Goal: Information Seeking & Learning: Find specific fact

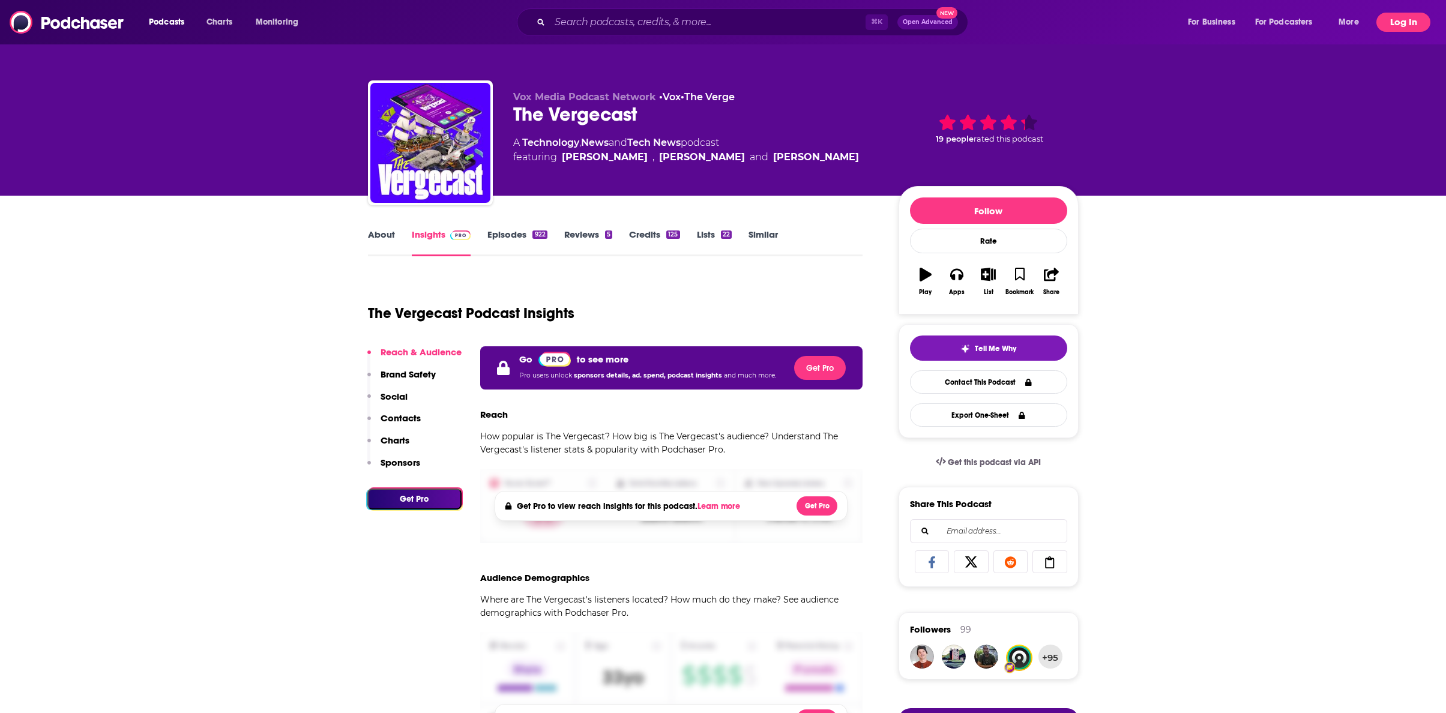
click at [1402, 23] on button "Log In" at bounding box center [1403, 22] width 54 height 19
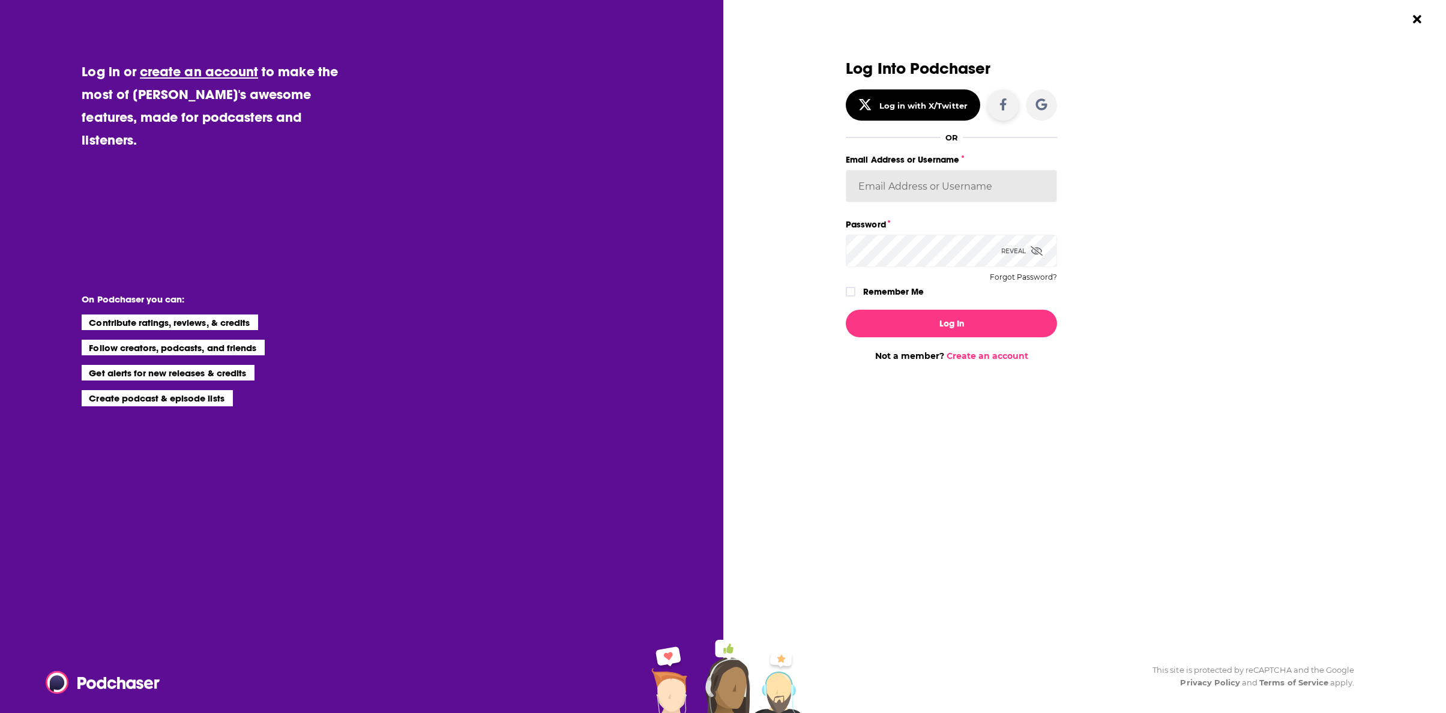
type input "[PERSON_NAME][EMAIL_ADDRESS][DOMAIN_NAME]"
click at [914, 319] on button "Log In" at bounding box center [951, 324] width 211 height 28
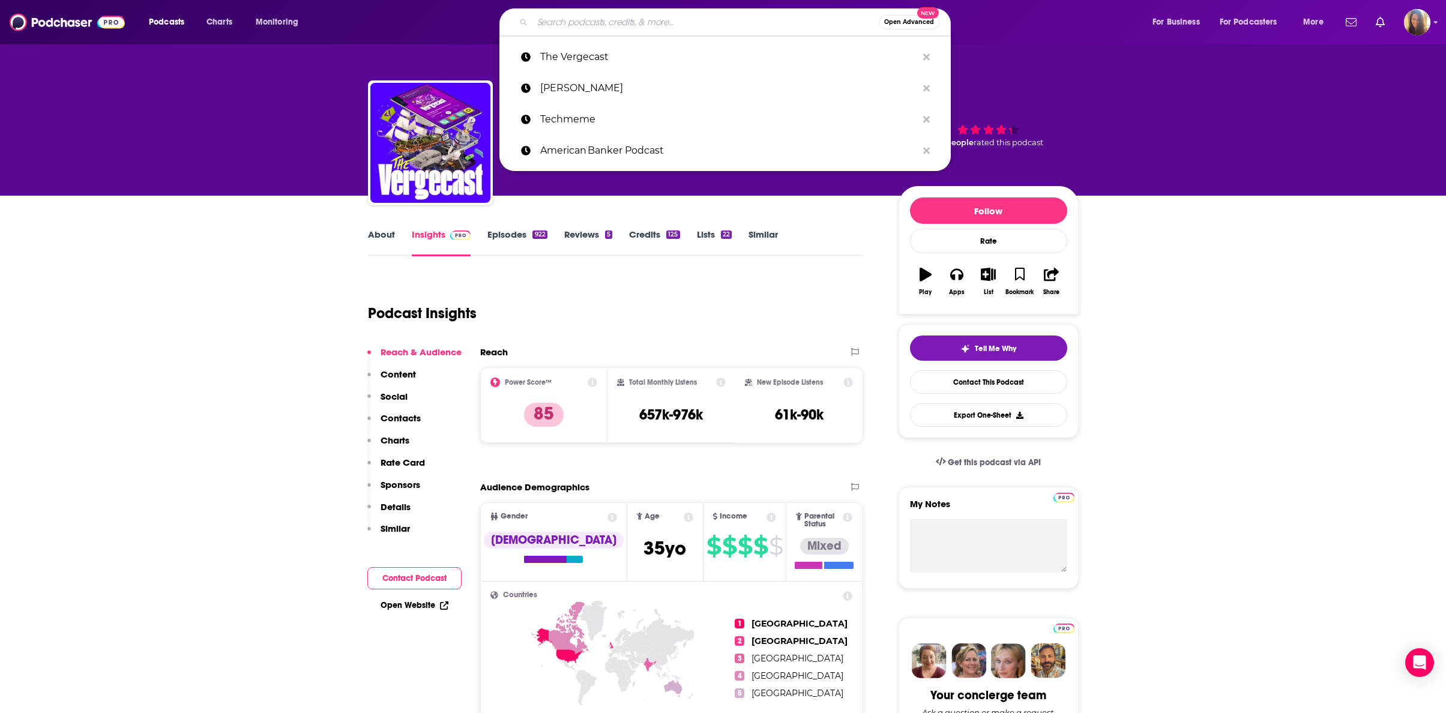
click at [565, 20] on input "Search podcasts, credits, & more..." at bounding box center [705, 22] width 346 height 19
paste input "Decoder with [PERSON_NAME]"
type input "Decoder with [PERSON_NAME]"
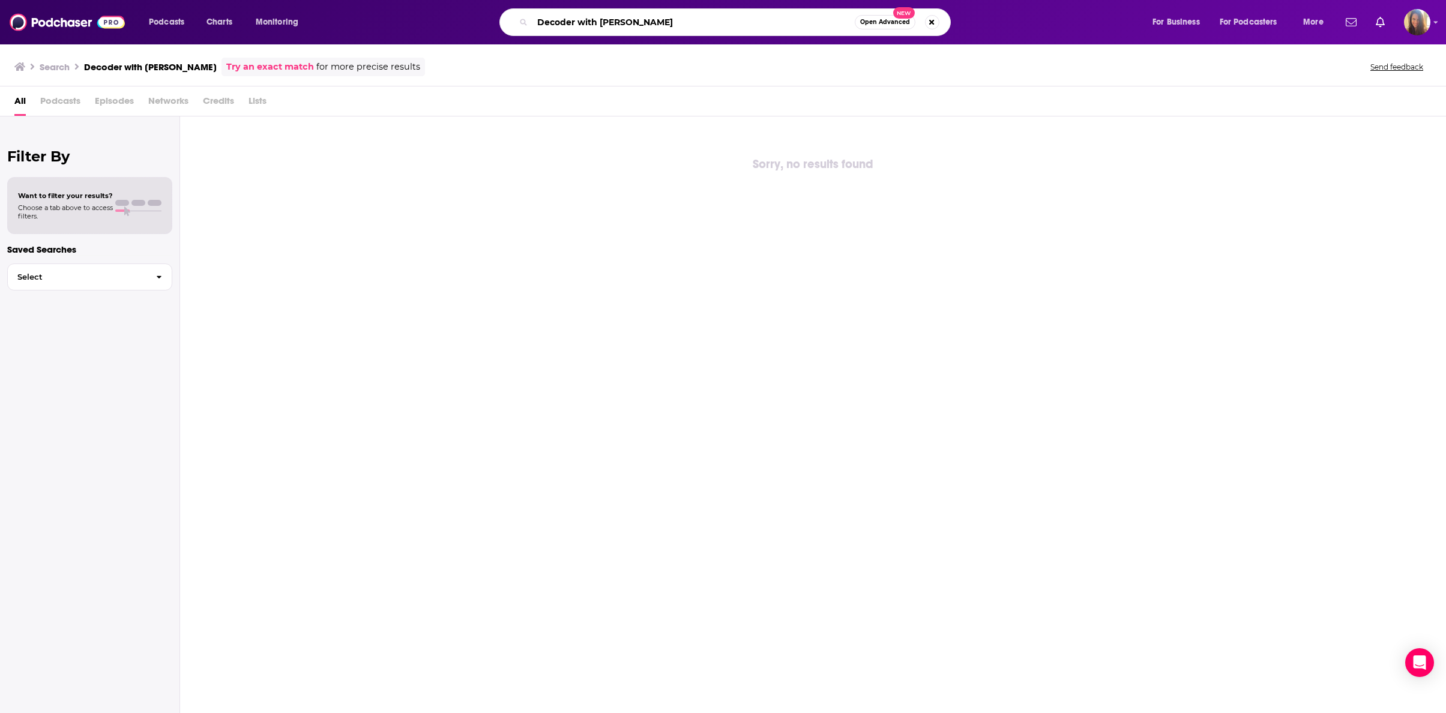
click at [585, 19] on input "Decoder with [PERSON_NAME]" at bounding box center [693, 22] width 322 height 19
drag, startPoint x: 574, startPoint y: 21, endPoint x: 715, endPoint y: 20, distance: 140.5
click at [715, 20] on input "Decoder with [PERSON_NAME]" at bounding box center [693, 22] width 322 height 19
type input "Decoder"
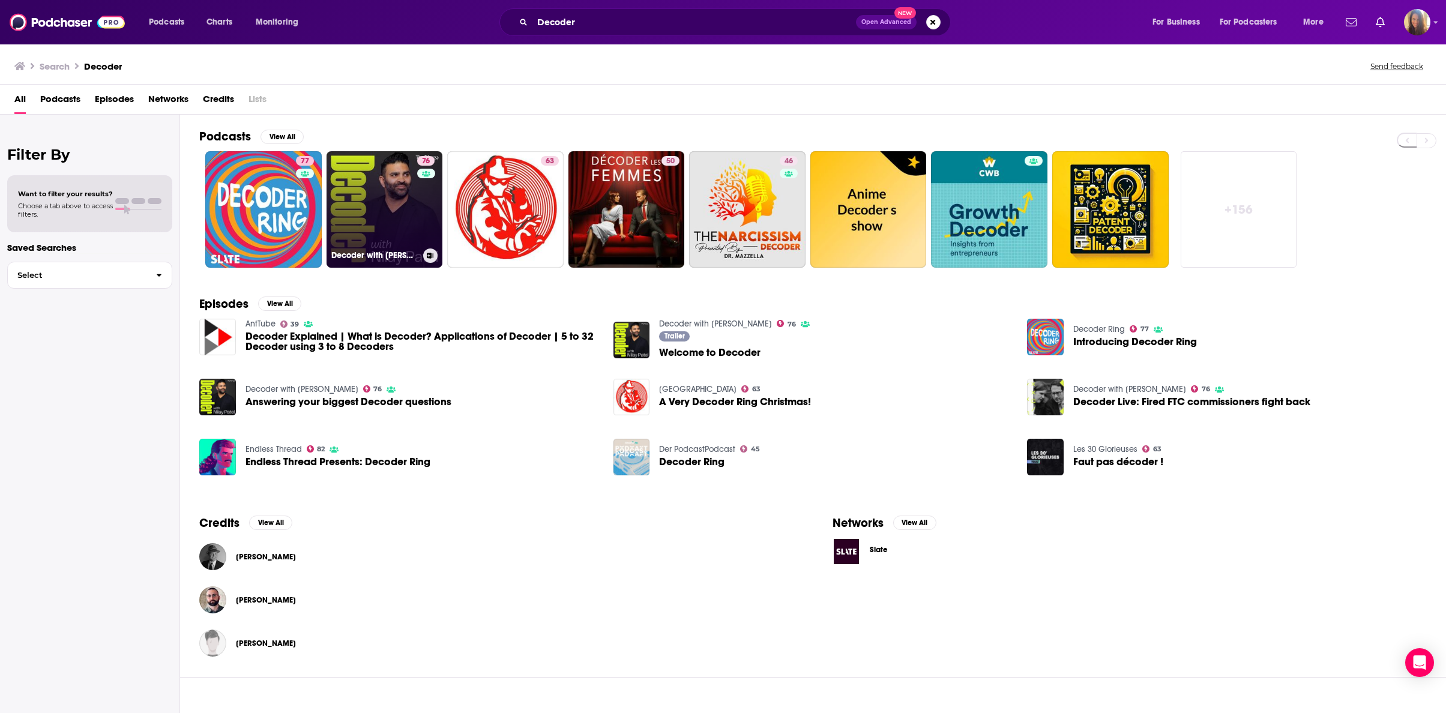
click at [390, 210] on link "76 Decoder with [PERSON_NAME]" at bounding box center [385, 209] width 116 height 116
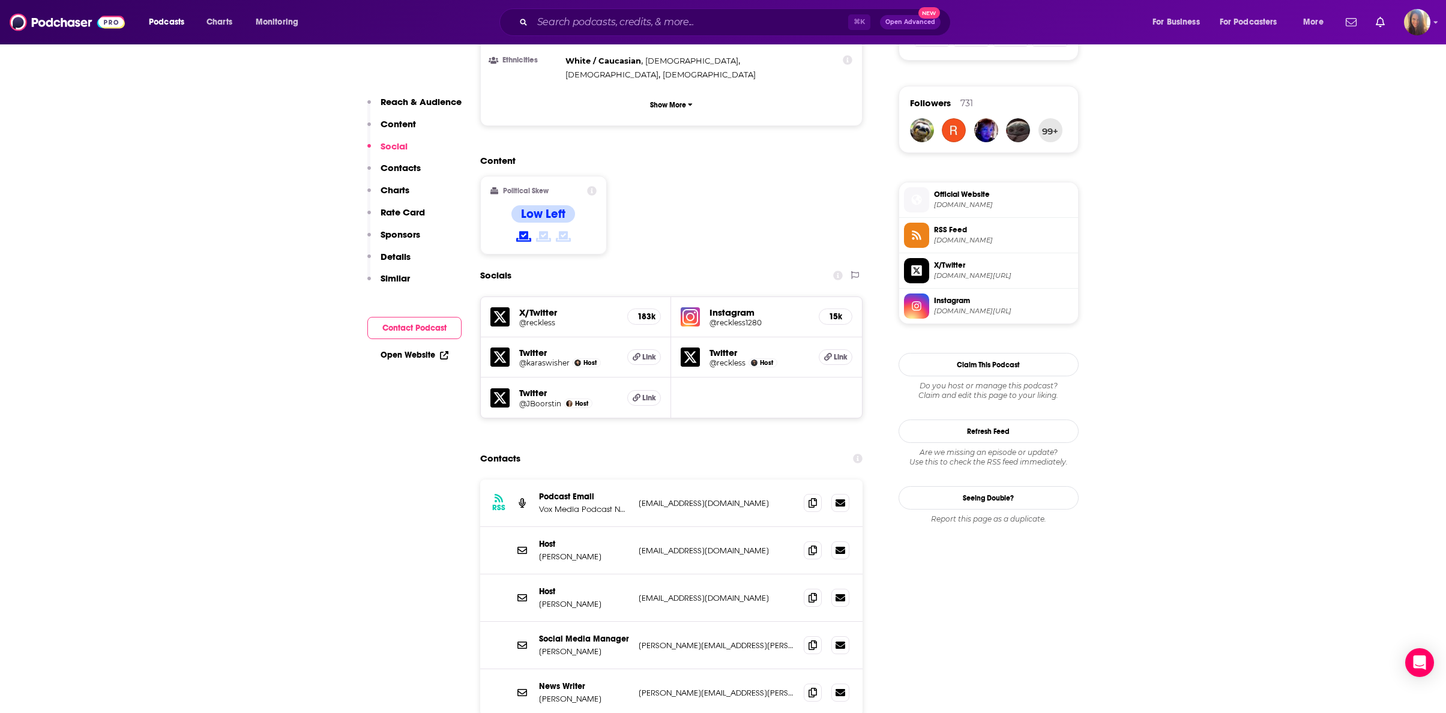
scroll to position [840, 0]
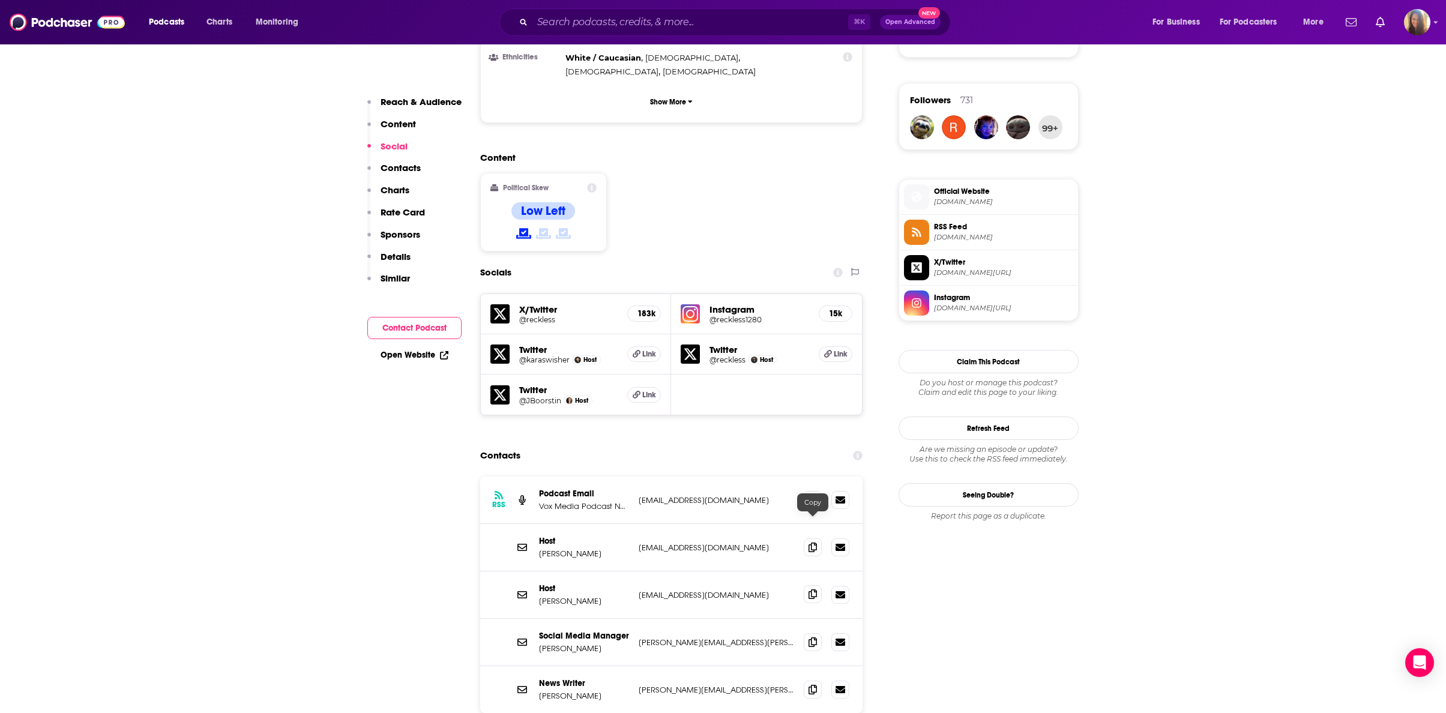
click at [812, 589] on icon at bounding box center [813, 594] width 8 height 10
click at [391, 257] on p "Details" at bounding box center [396, 256] width 30 height 11
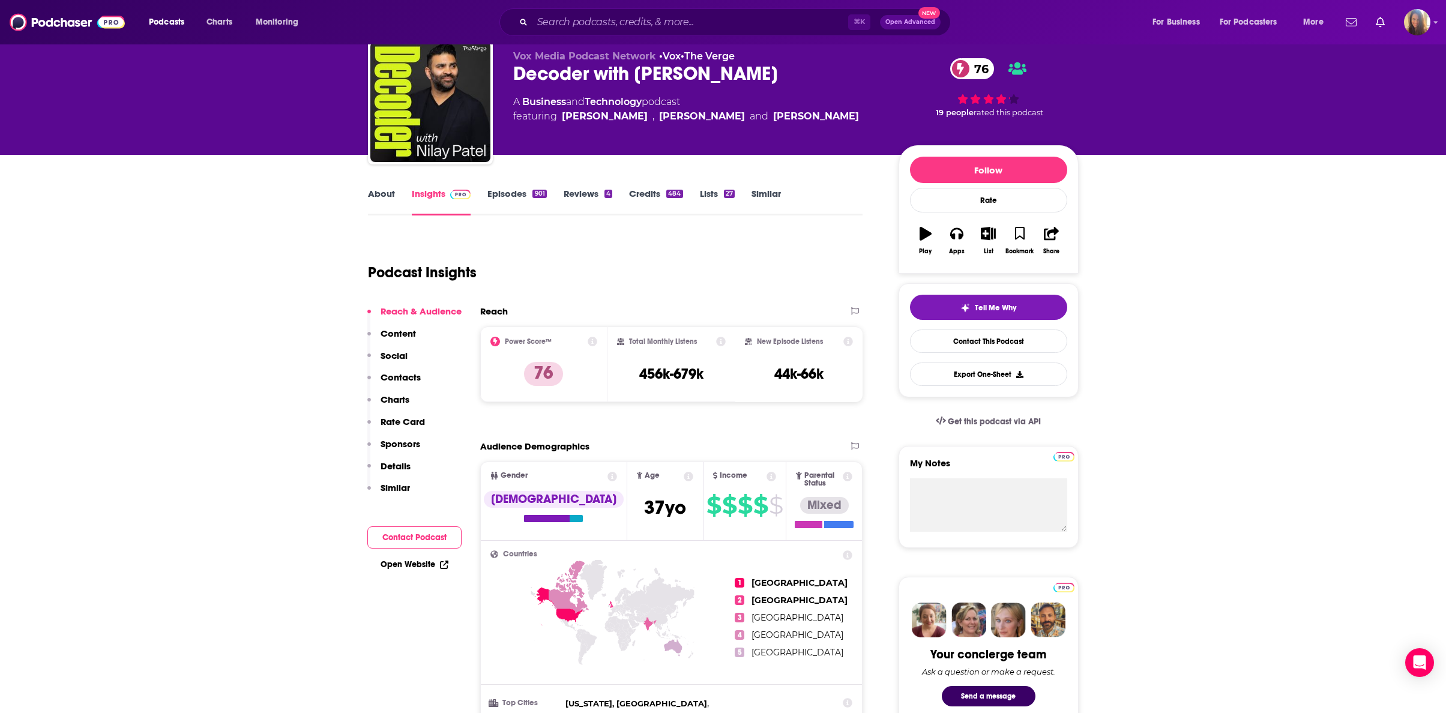
scroll to position [40, 0]
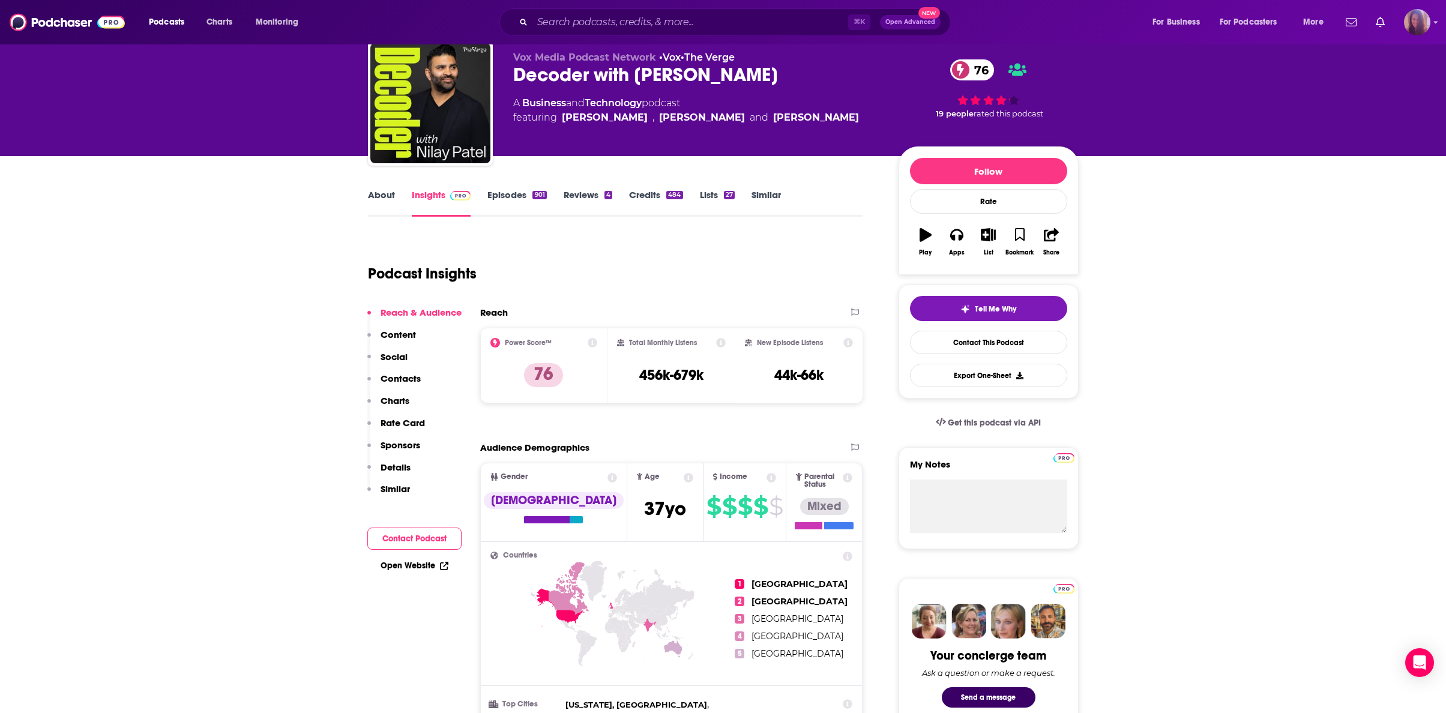
click at [1436, 23] on icon "Show profile menu" at bounding box center [1436, 23] width 4 height 2
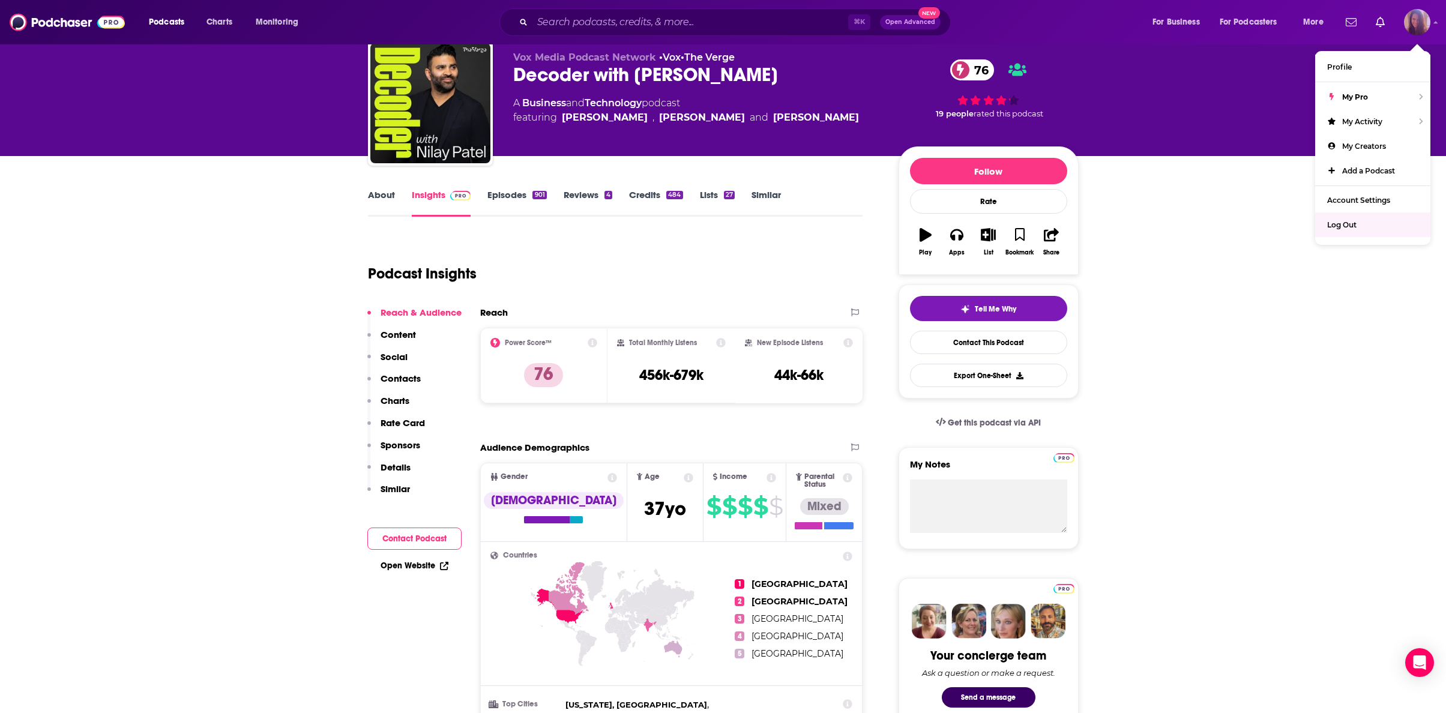
click at [1354, 225] on span "Log Out" at bounding box center [1341, 224] width 29 height 9
